Goal: Task Accomplishment & Management: Manage account settings

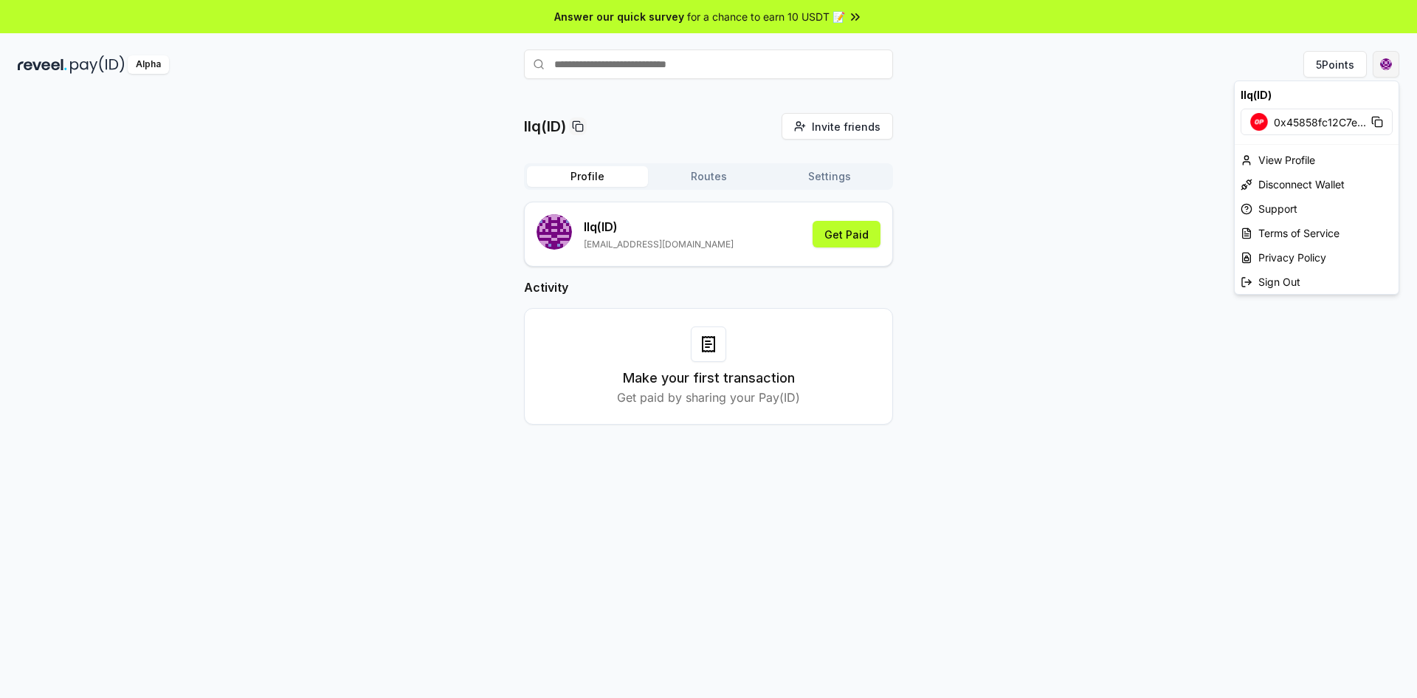
click at [1388, 63] on html "Answer our quick survey for a chance to earn 10 USDT 📝 Alpha 5 Points llq(ID) I…" at bounding box center [708, 349] width 1417 height 698
click at [1297, 189] on div "Disconnect Wallet" at bounding box center [1317, 184] width 164 height 24
click at [1389, 65] on html "Answer our quick survey for a chance to earn 10 USDT 📝 Alpha 5 Points llq(ID) I…" at bounding box center [708, 349] width 1417 height 698
drag, startPoint x: 1043, startPoint y: 191, endPoint x: 1033, endPoint y: 196, distance: 11.6
click at [1042, 192] on html "Answer our quick survey for a chance to earn 10 USDT 📝 Alpha 5 Points llq(ID) I…" at bounding box center [708, 349] width 1417 height 698
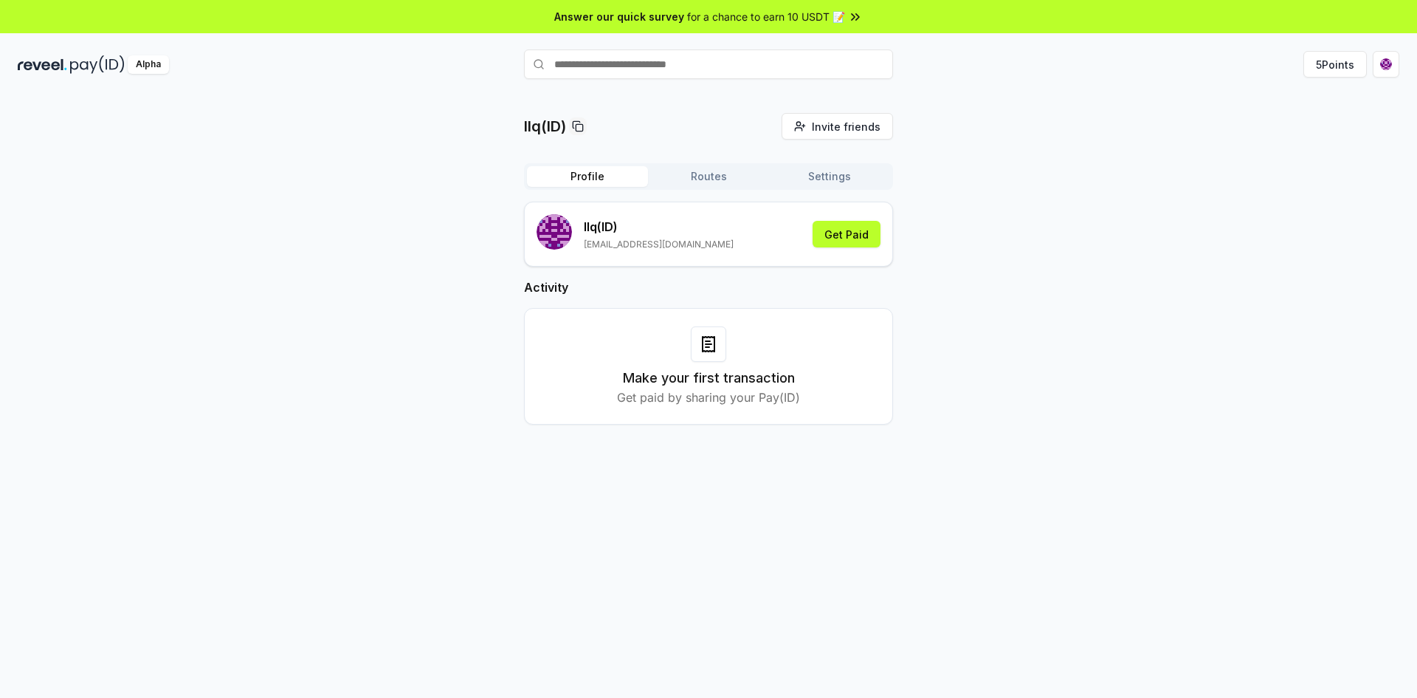
click at [703, 180] on button "Routes" at bounding box center [708, 176] width 121 height 21
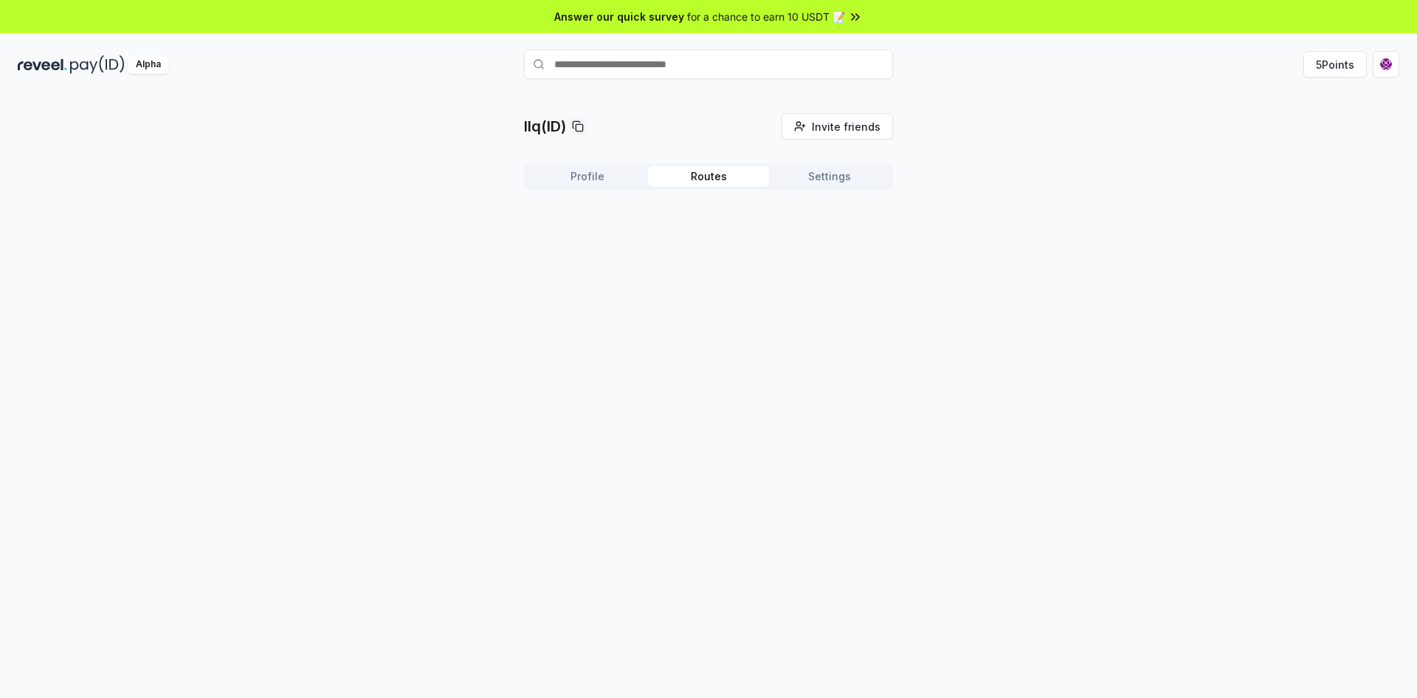
click at [853, 181] on button "Settings" at bounding box center [829, 176] width 121 height 21
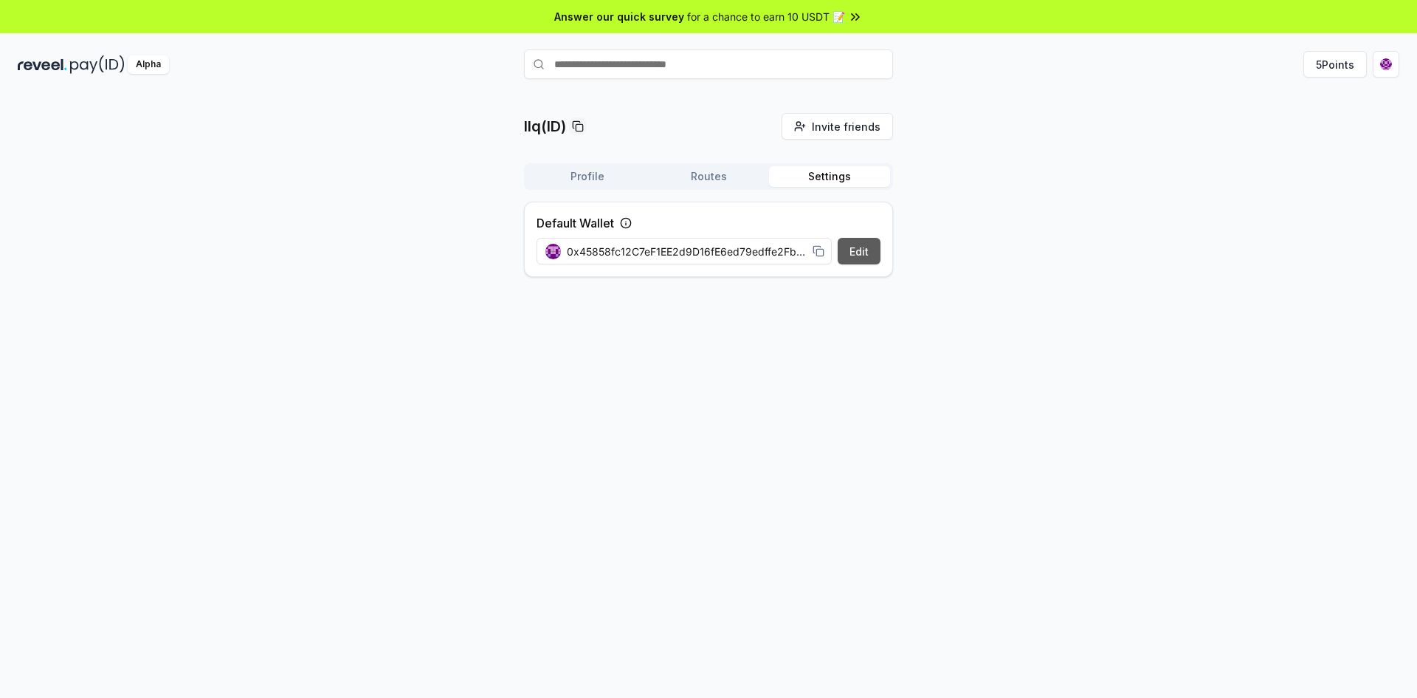
click at [863, 250] on button "Edit" at bounding box center [859, 251] width 43 height 27
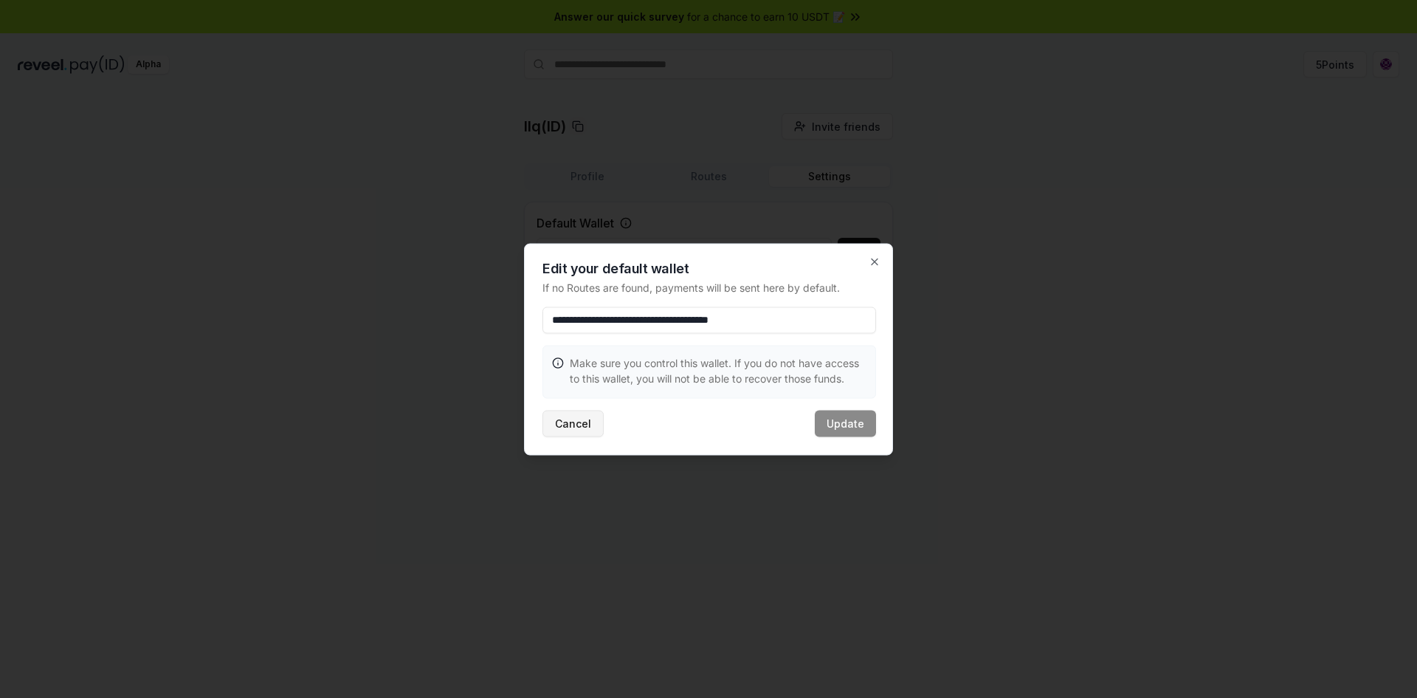
click at [576, 430] on button "Cancel" at bounding box center [573, 423] width 61 height 27
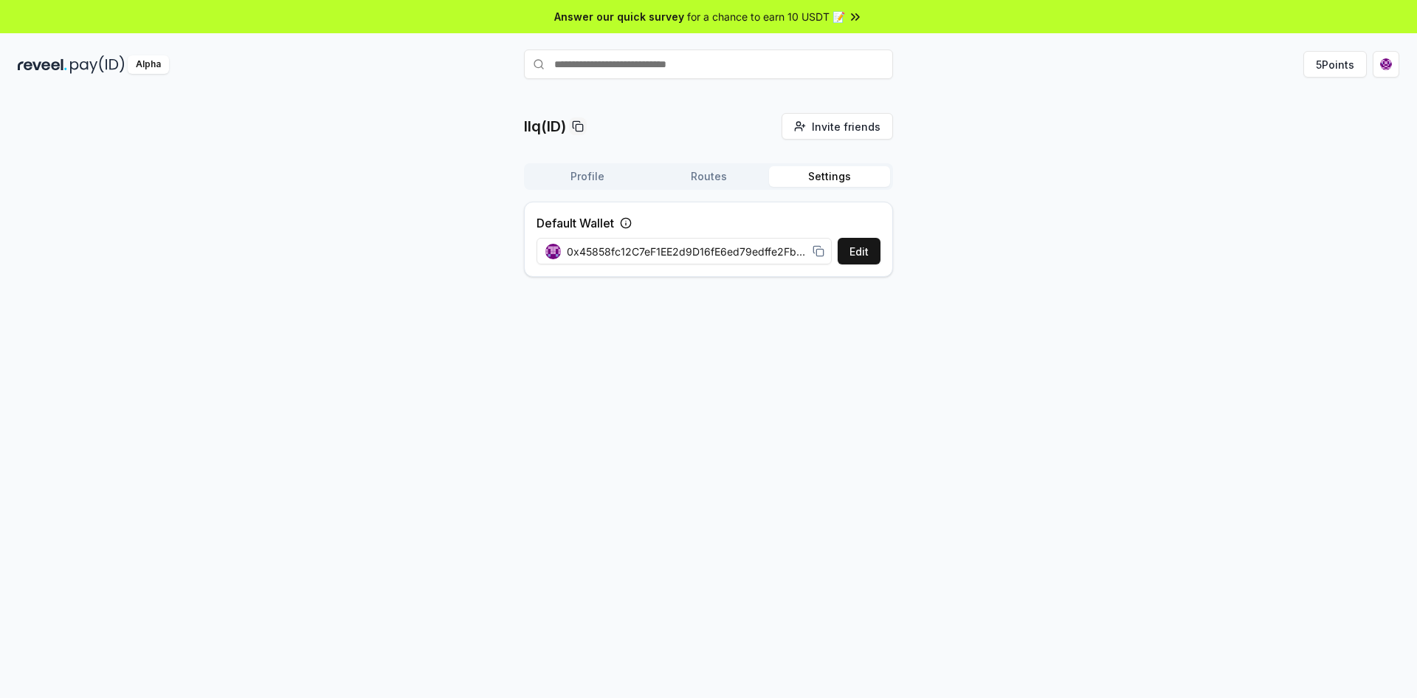
click at [705, 176] on button "Routes" at bounding box center [708, 176] width 121 height 21
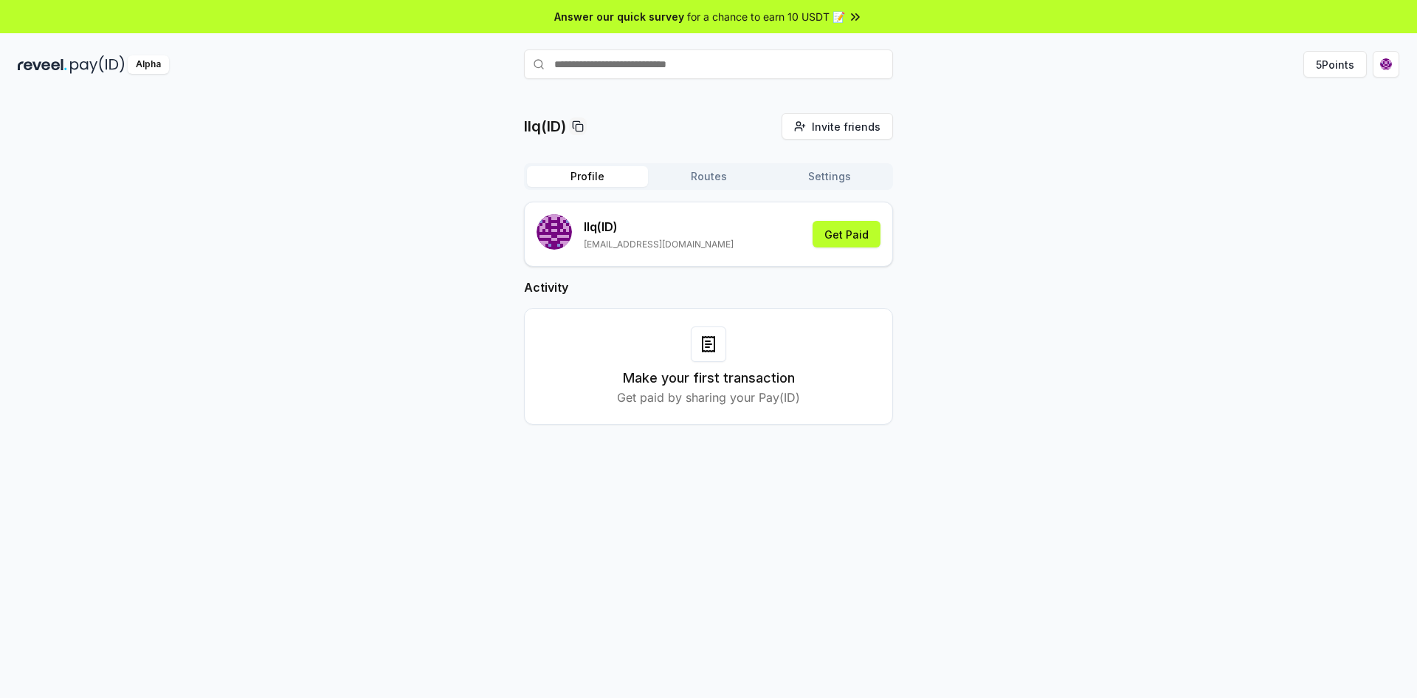
click at [596, 179] on button "Profile" at bounding box center [587, 176] width 121 height 21
click at [1066, 154] on div "llq(ID) Invite friends Invite Profile Routes Settings llq (ID) [EMAIL_ADDRESS][…" at bounding box center [709, 280] width 1382 height 335
click at [1401, 65] on div "Alpha 5 Points" at bounding box center [708, 64] width 1417 height 38
click at [1396, 67] on html "Answer our quick survey for a chance to earn 10 USDT 📝 Alpha 5 Points llq(ID) I…" at bounding box center [708, 349] width 1417 height 698
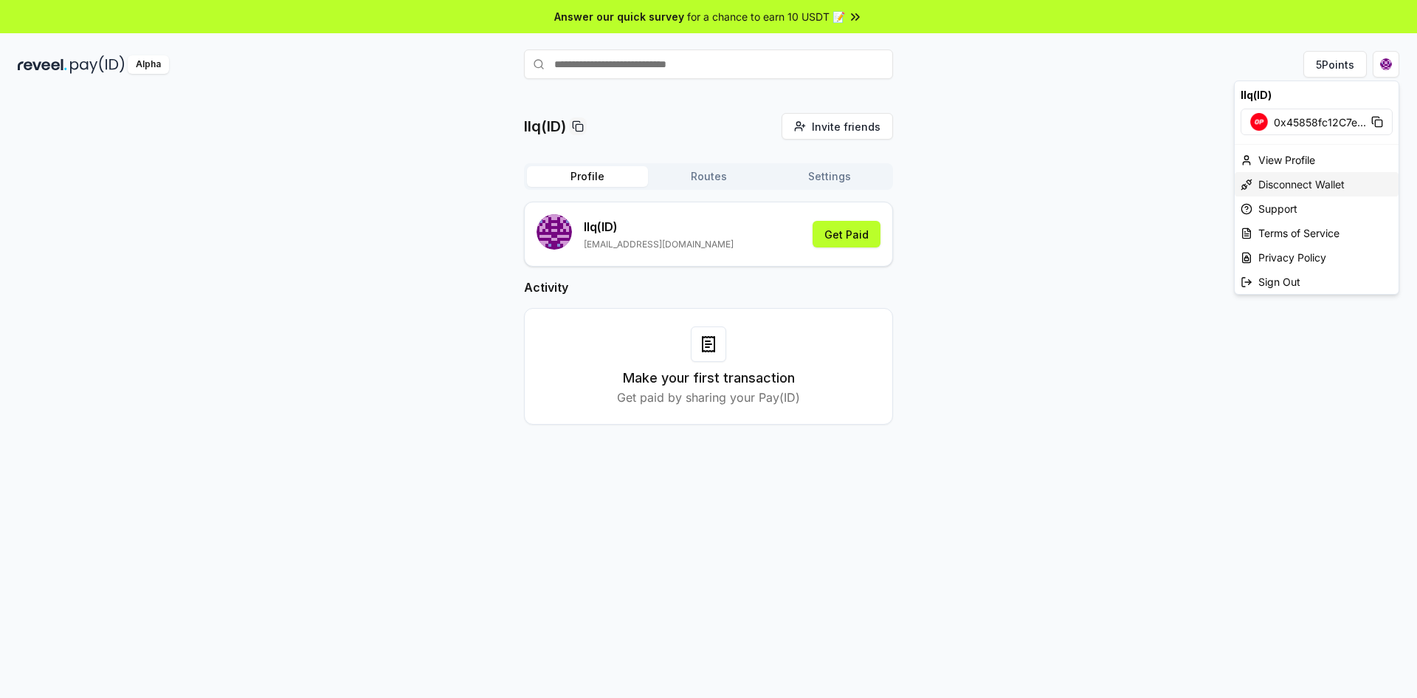
click at [1286, 184] on div "Disconnect Wallet" at bounding box center [1317, 184] width 164 height 24
click at [1385, 65] on html "Answer our quick survey for a chance to earn 10 USDT 📝 Alpha 5 Points llq(ID) I…" at bounding box center [708, 349] width 1417 height 698
click at [862, 177] on html "Answer our quick survey for a chance to earn 10 USDT 📝 Alpha 5 Points llq(ID) I…" at bounding box center [708, 349] width 1417 height 698
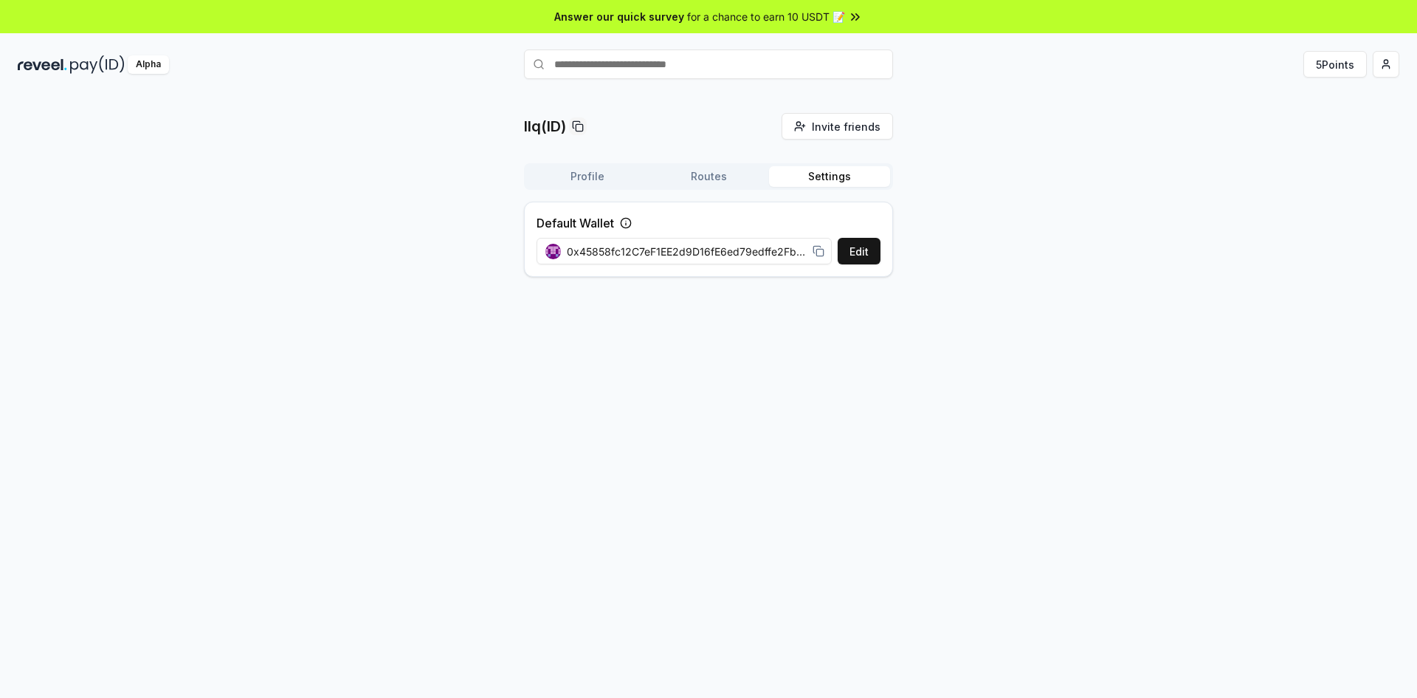
click at [837, 178] on button "Settings" at bounding box center [829, 176] width 121 height 21
click at [1379, 66] on html "Answer our quick survey for a chance to earn 10 USDT 📝 Alpha 5 Points llq(ID) I…" at bounding box center [708, 349] width 1417 height 698
click at [1386, 69] on html "Answer our quick survey for a chance to earn 10 USDT 📝 Alpha 5 Points llq(ID) I…" at bounding box center [708, 349] width 1417 height 698
